Goal: Task Accomplishment & Management: Use online tool/utility

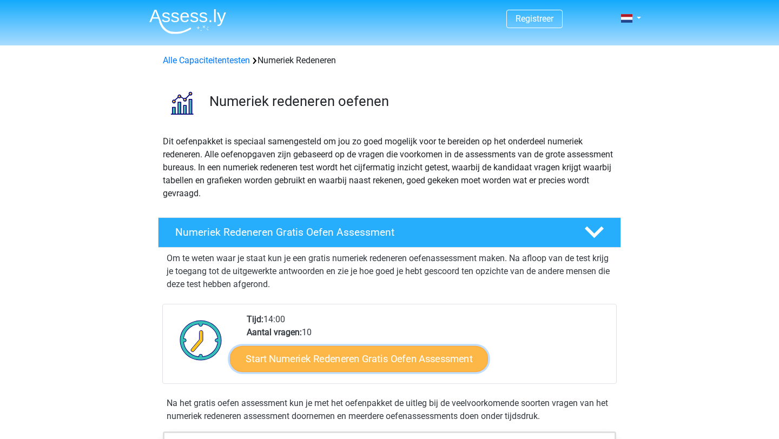
click at [309, 359] on link "Start Numeriek Redeneren Gratis Oefen Assessment" at bounding box center [359, 359] width 258 height 26
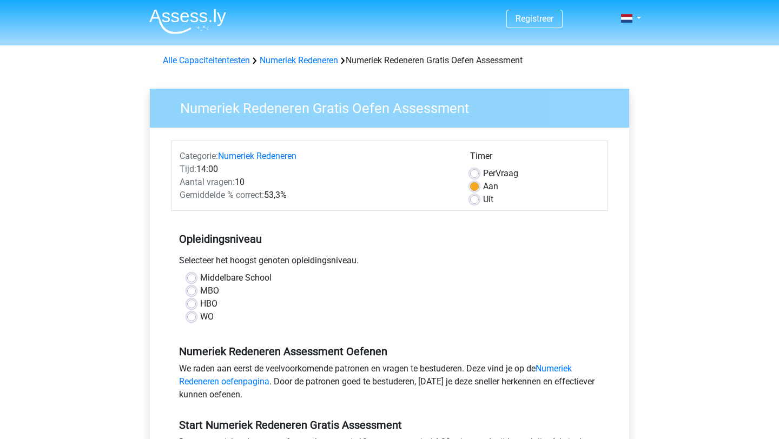
click at [221, 282] on label "Middelbare School" at bounding box center [235, 278] width 71 height 13
click at [196, 282] on input "Middelbare School" at bounding box center [191, 277] width 9 height 11
radio input "true"
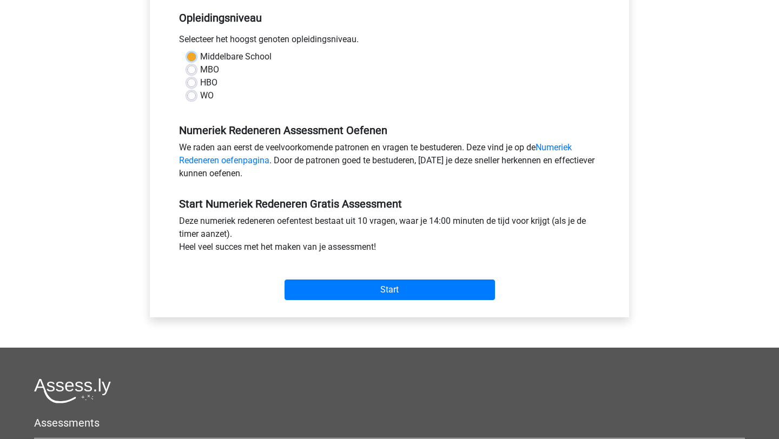
scroll to position [227, 0]
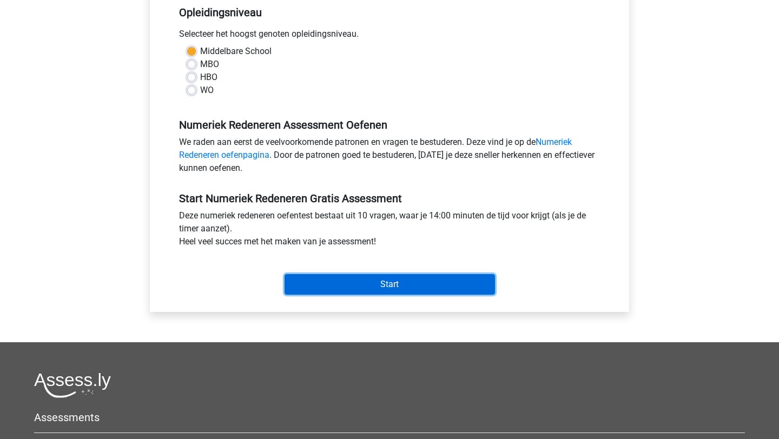
click at [380, 288] on input "Start" at bounding box center [390, 284] width 210 height 21
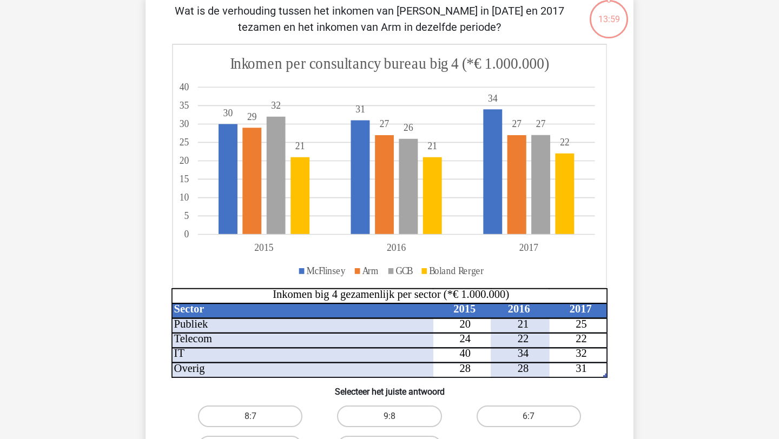
scroll to position [81, 0]
